Goal: Find specific page/section: Find specific page/section

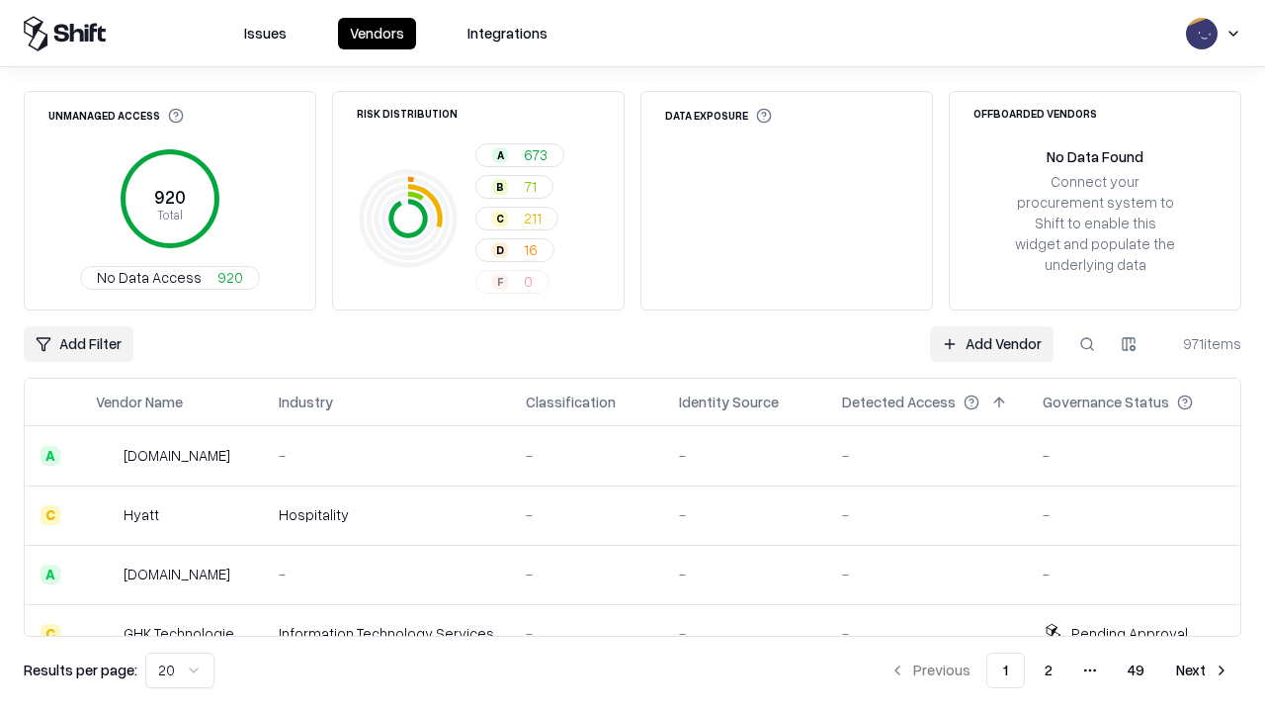
click at [633, 356] on div "Add Filter Add Vendor 971 items" at bounding box center [633, 344] width 1218 height 36
click at [78, 344] on html "Issues Vendors Integrations Unmanaged Access 920 Total No Data Access 920 Risk …" at bounding box center [632, 356] width 1265 height 712
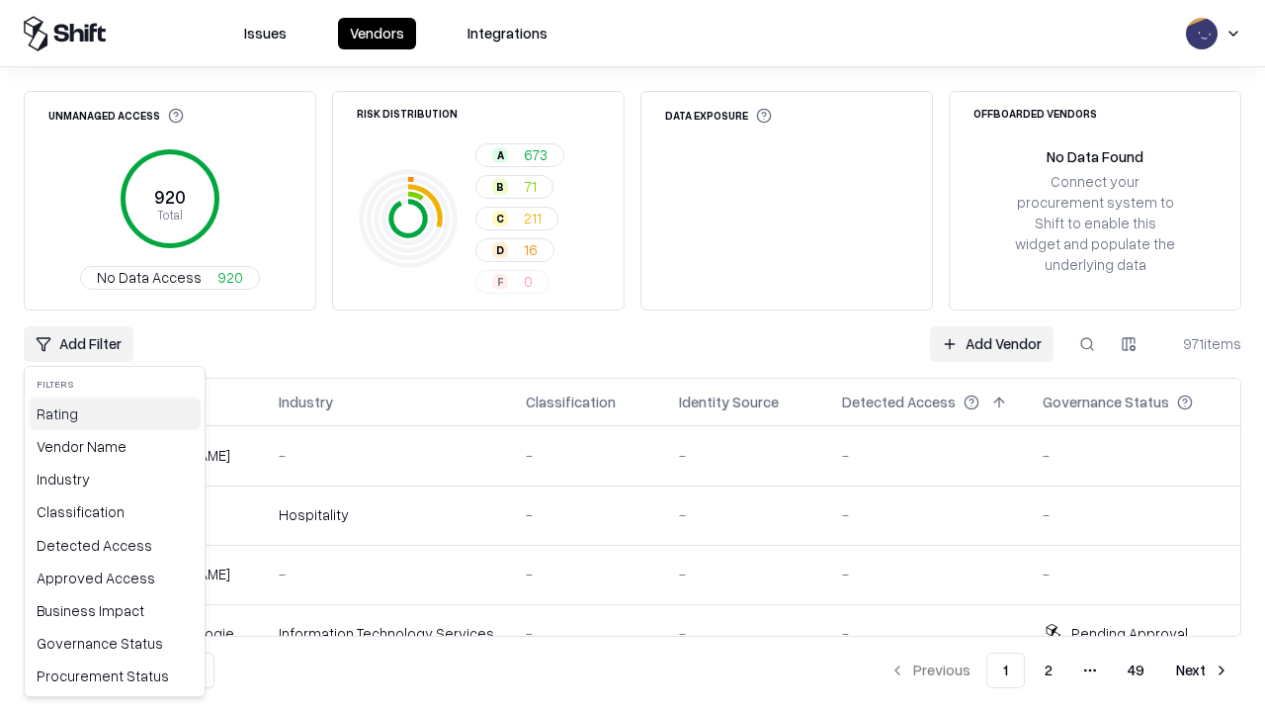
click at [115, 413] on div "Rating" at bounding box center [115, 413] width 172 height 33
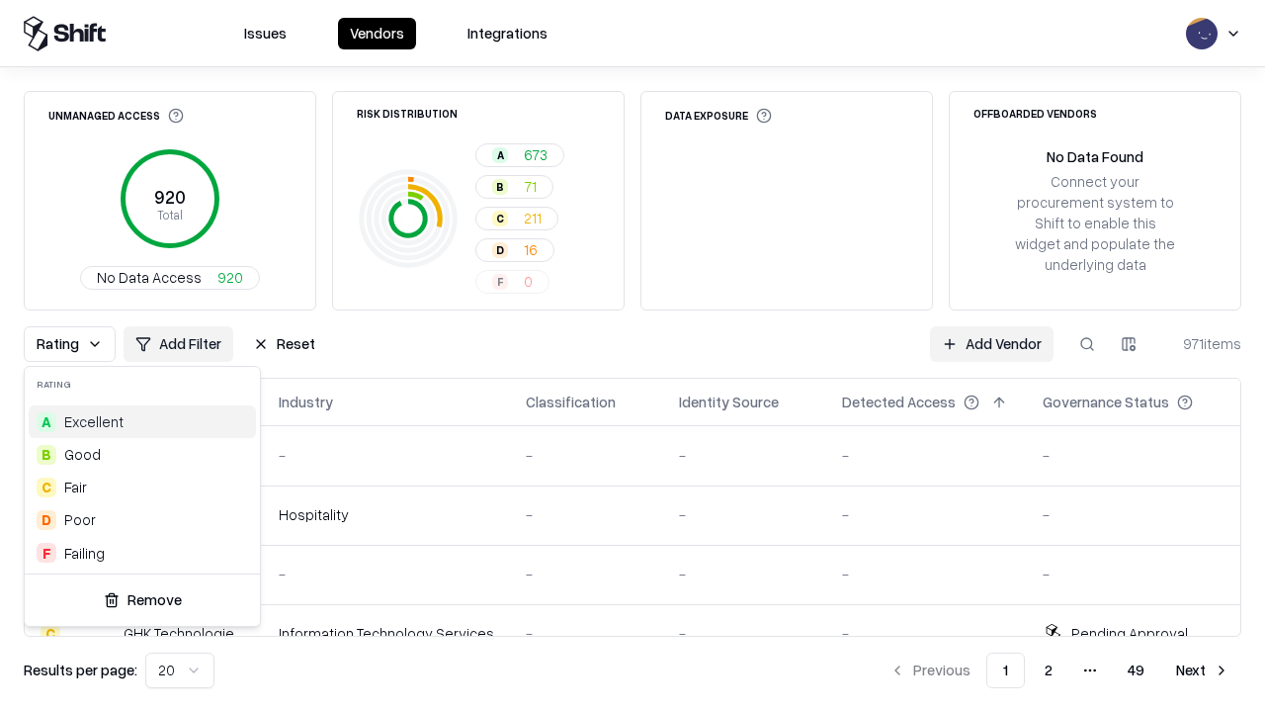
click at [633, 356] on html "Issues Vendors Integrations Unmanaged Access 920 Total No Data Access 920 Risk …" at bounding box center [632, 356] width 1265 height 712
click at [633, 356] on div "Rating Add Filter Reset Add Vendor 971 items" at bounding box center [633, 344] width 1218 height 36
click at [284, 344] on button "Reset" at bounding box center [284, 344] width 86 height 36
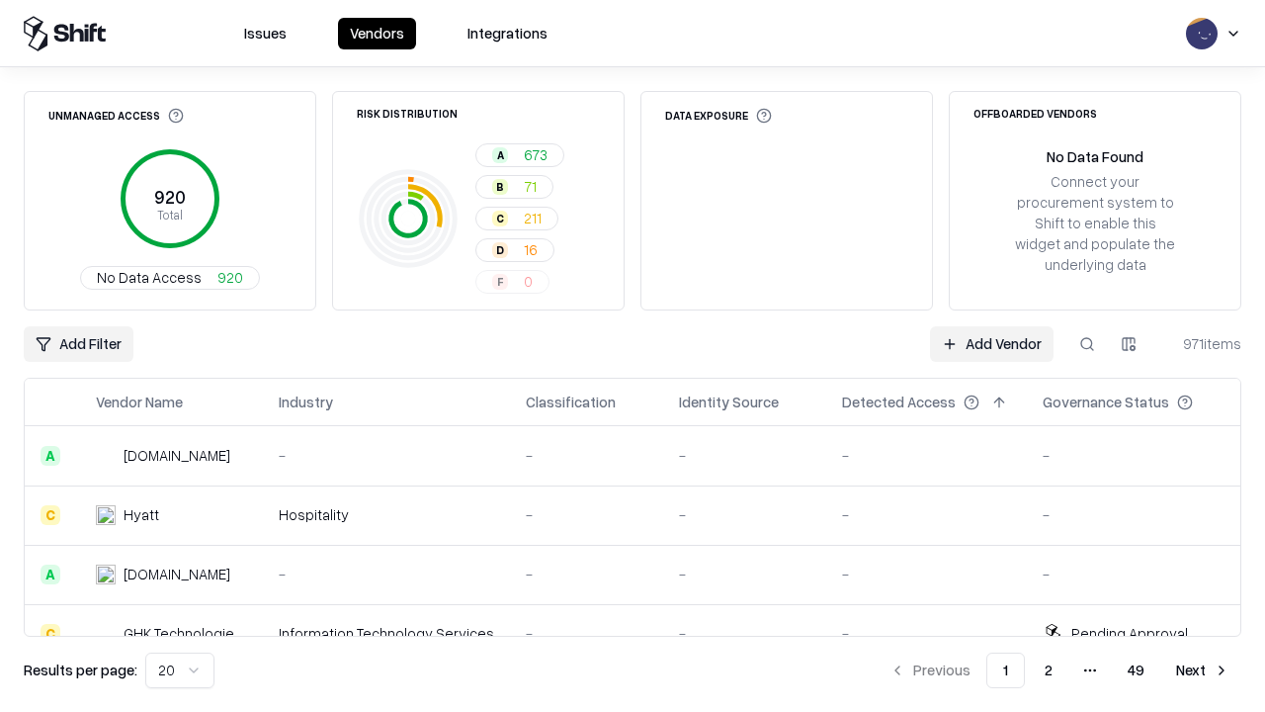
click at [633, 356] on div "Add Filter Add Vendor 971 items" at bounding box center [633, 344] width 1218 height 36
click at [78, 344] on html "Issues Vendors Integrations Unmanaged Access 920 Total No Data Access 920 Risk …" at bounding box center [632, 356] width 1265 height 712
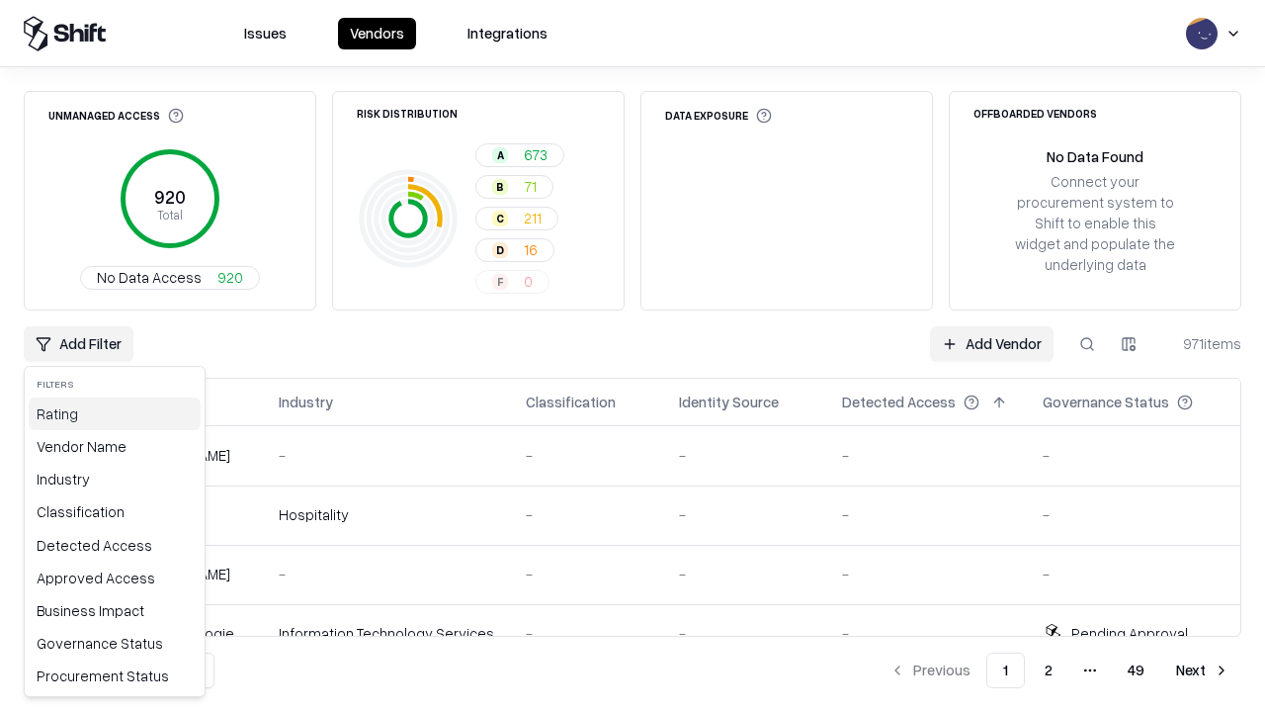
click at [115, 413] on div "Rating" at bounding box center [115, 413] width 172 height 33
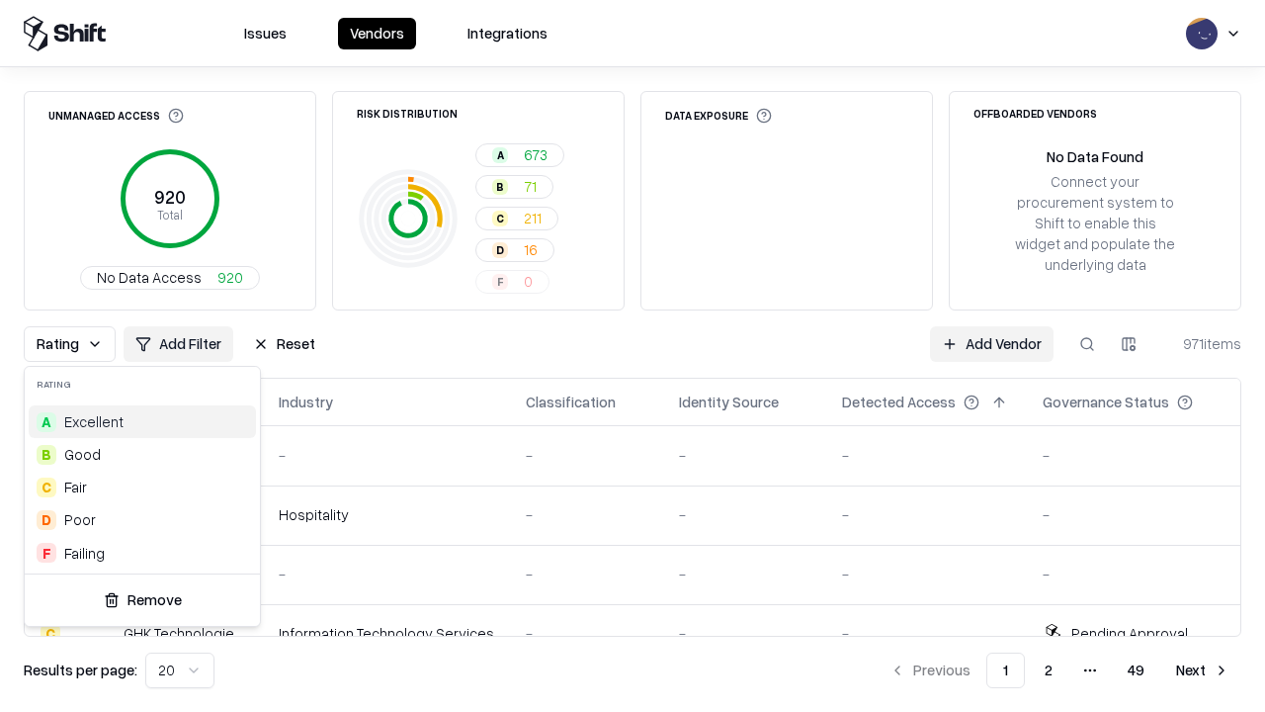
click at [142, 421] on div "A Excellent" at bounding box center [142, 421] width 227 height 33
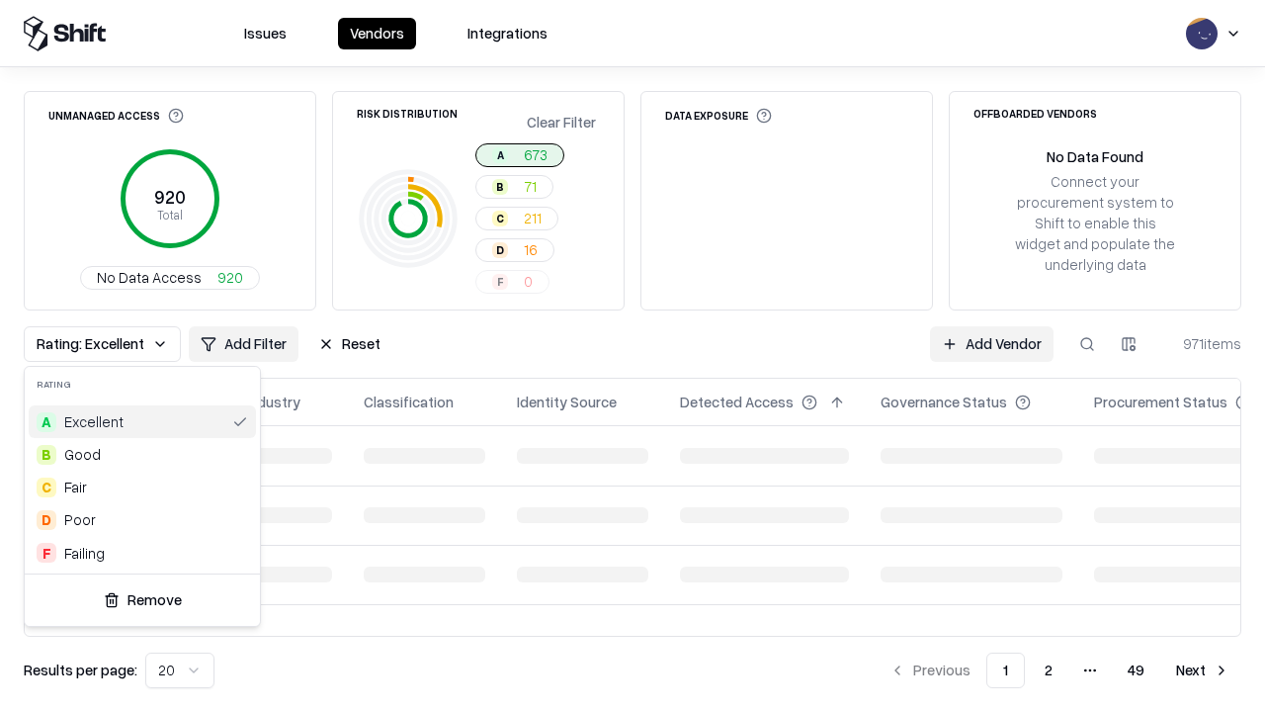
click at [633, 356] on html "Issues Vendors Integrations Unmanaged Access 920 Total No Data Access 920 Risk …" at bounding box center [632, 356] width 1265 height 712
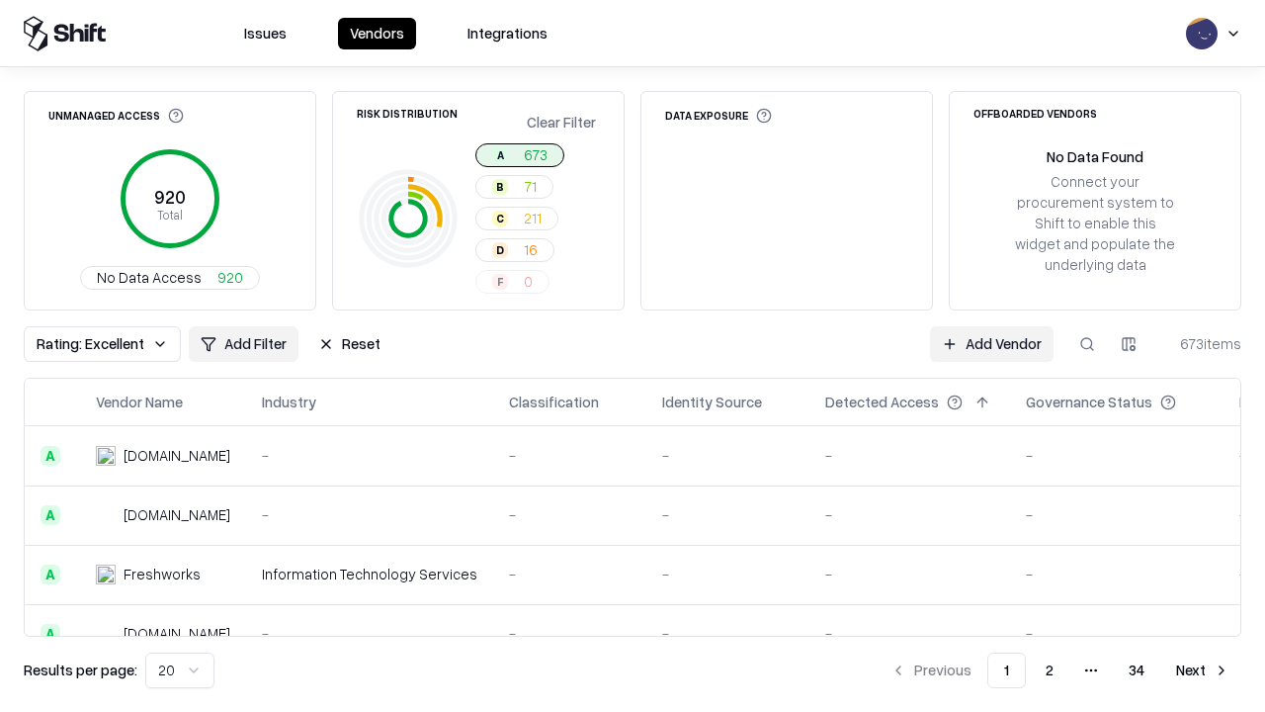
click at [633, 356] on div "Rating: Excellent Add Filter Reset Add Vendor 673 items" at bounding box center [633, 344] width 1218 height 36
click at [349, 344] on button "Reset" at bounding box center [349, 344] width 86 height 36
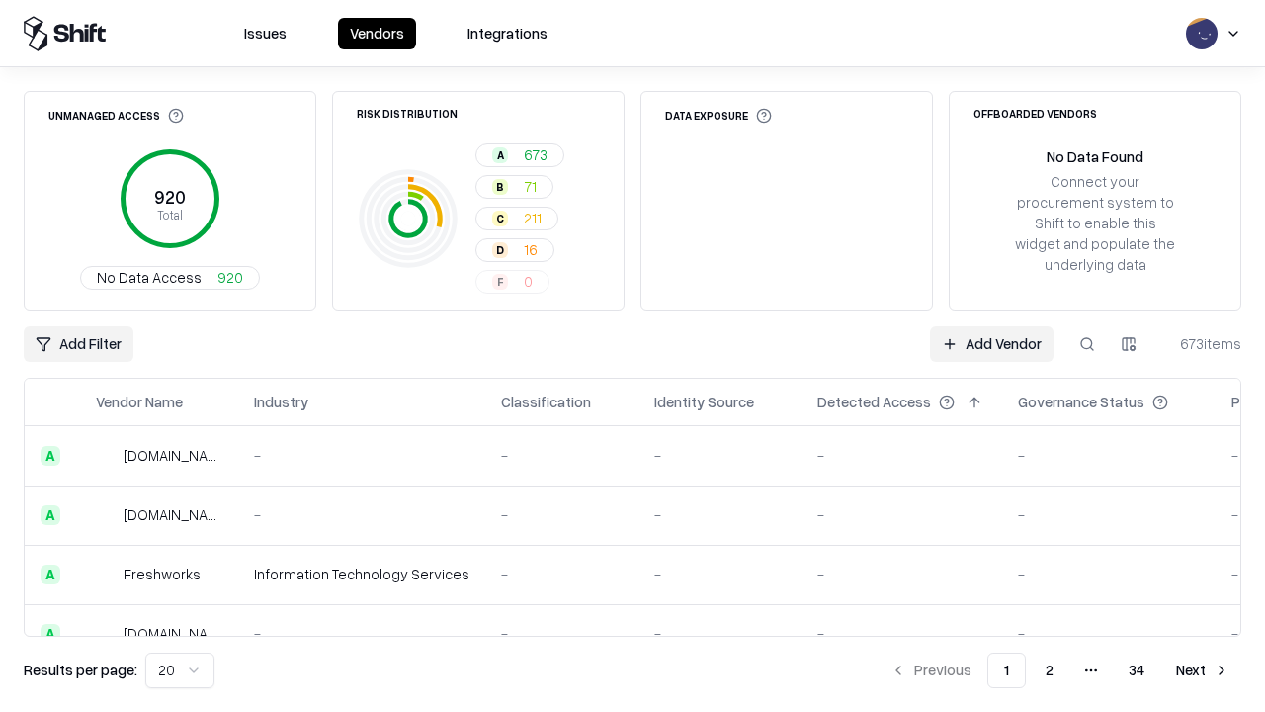
click at [633, 356] on div "Add Filter Add Vendor 673 items" at bounding box center [633, 344] width 1218 height 36
click at [78, 344] on html "Issues Vendors Integrations Unmanaged Access 920 Total No Data Access 920 Risk …" at bounding box center [632, 356] width 1265 height 712
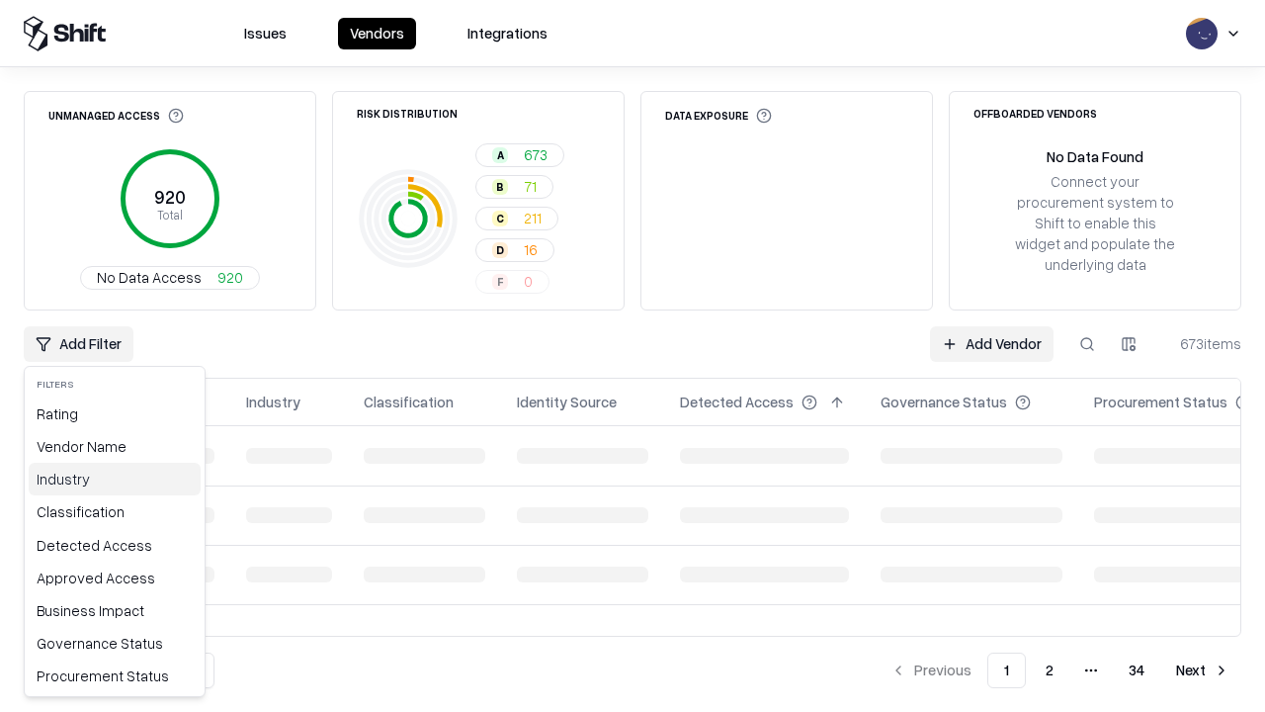
click at [115, 478] on div "Industry" at bounding box center [115, 479] width 172 height 33
